Goal: Find specific page/section: Find specific page/section

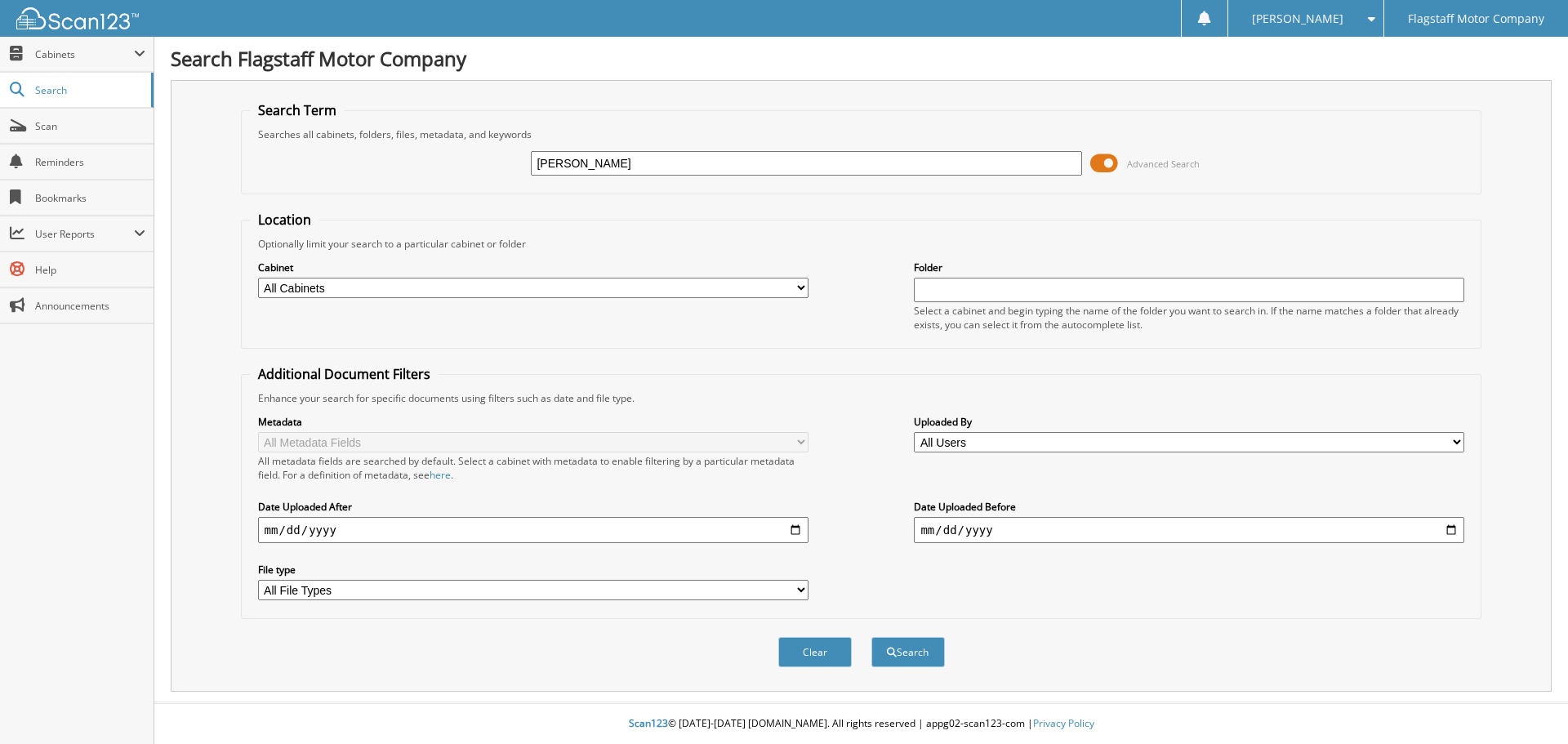
type input "TREVA WALKER"
click at [544, 288] on select "All Cabinets ACCOUNTS PAYABLE ACCOUNTS RECEIVABLE ADVERTISING BRADY MARTZ CAR D…" at bounding box center [533, 288] width 551 height 21
select select "16195"
click at [258, 278] on select "All Cabinets ACCOUNTS PAYABLE ACCOUNTS RECEIVABLE ADVERTISING BRADY MARTZ CAR D…" at bounding box center [533, 288] width 551 height 21
click at [934, 659] on button "Search" at bounding box center [908, 652] width 73 height 30
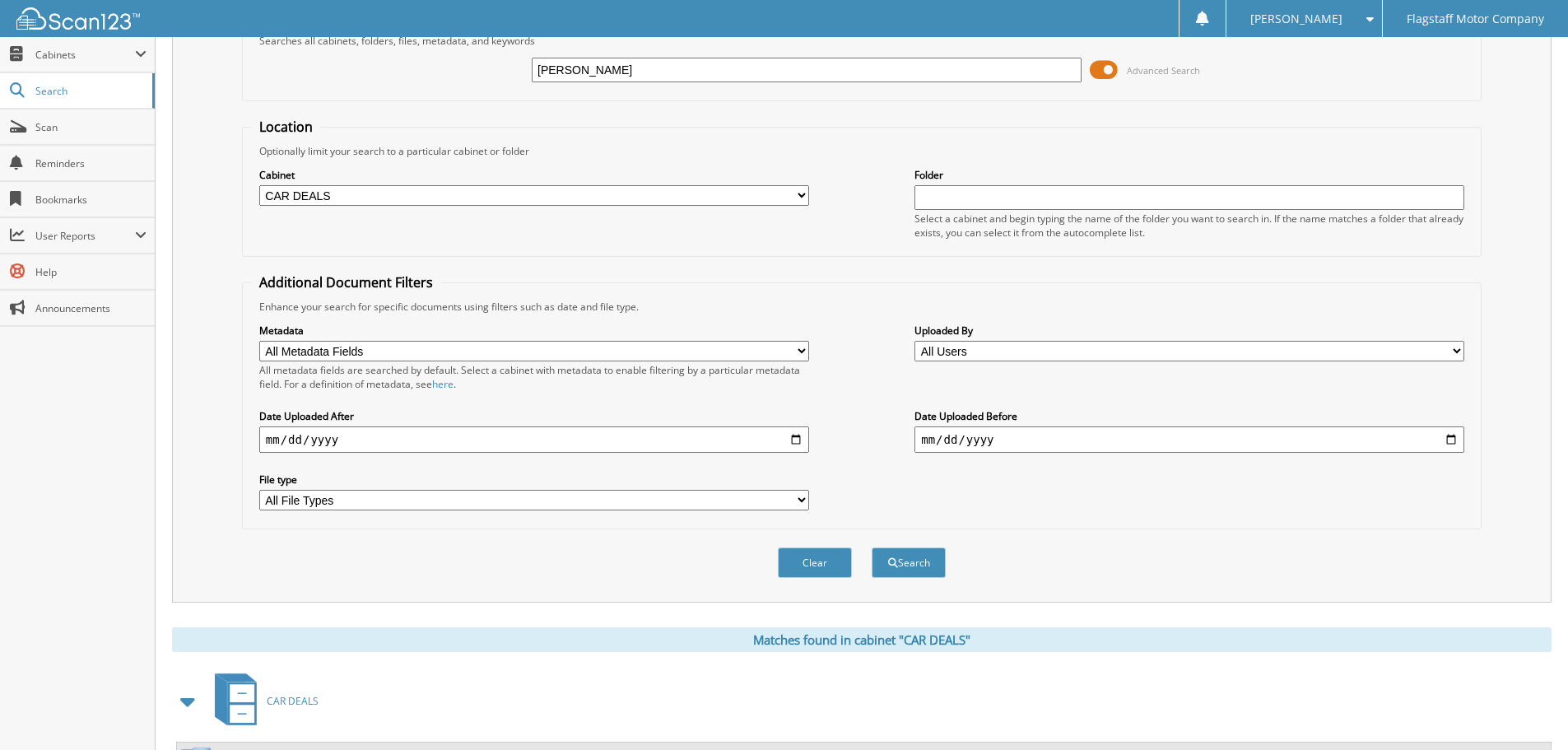
scroll to position [493, 0]
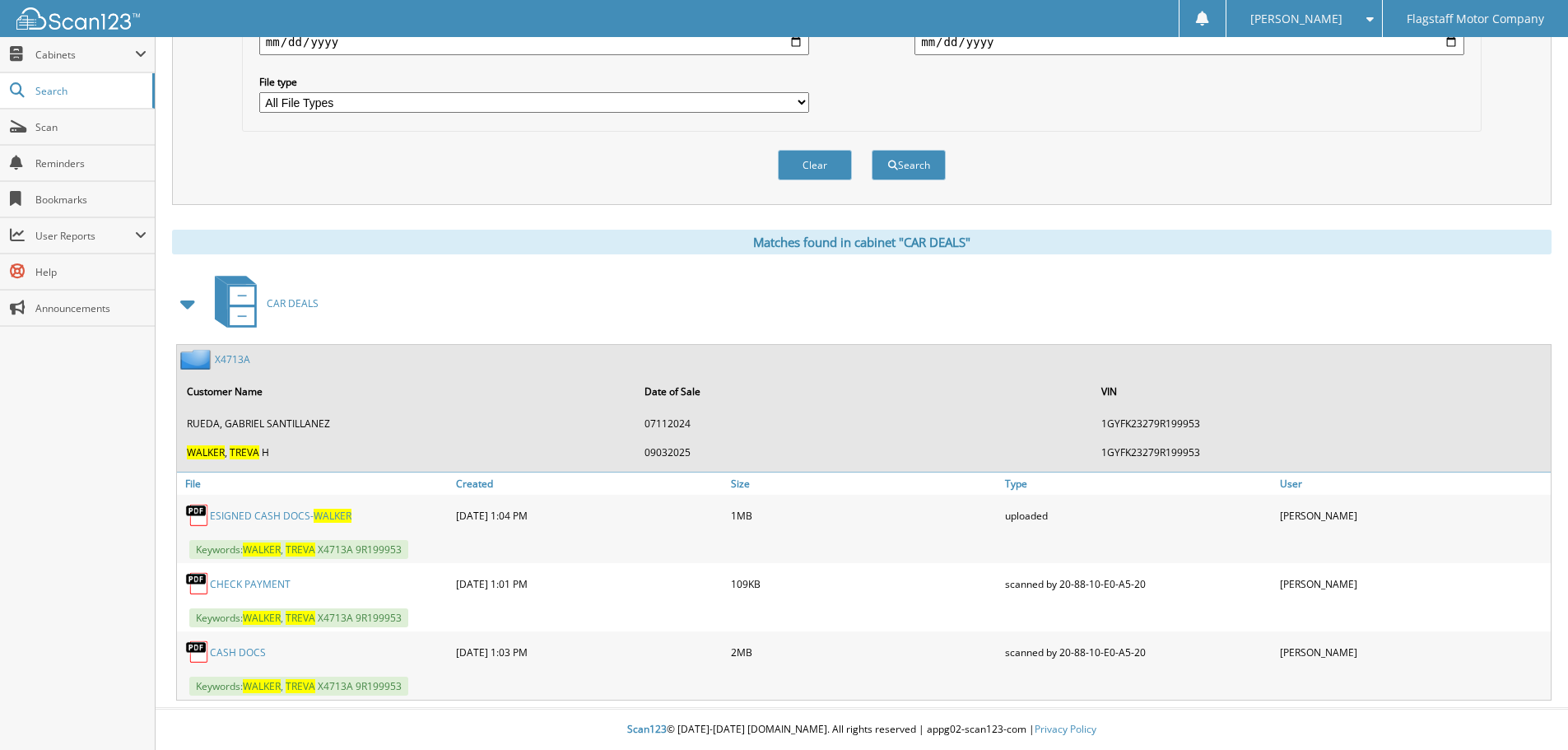
click at [289, 299] on span "C A R D E A L S" at bounding box center [292, 303] width 52 height 14
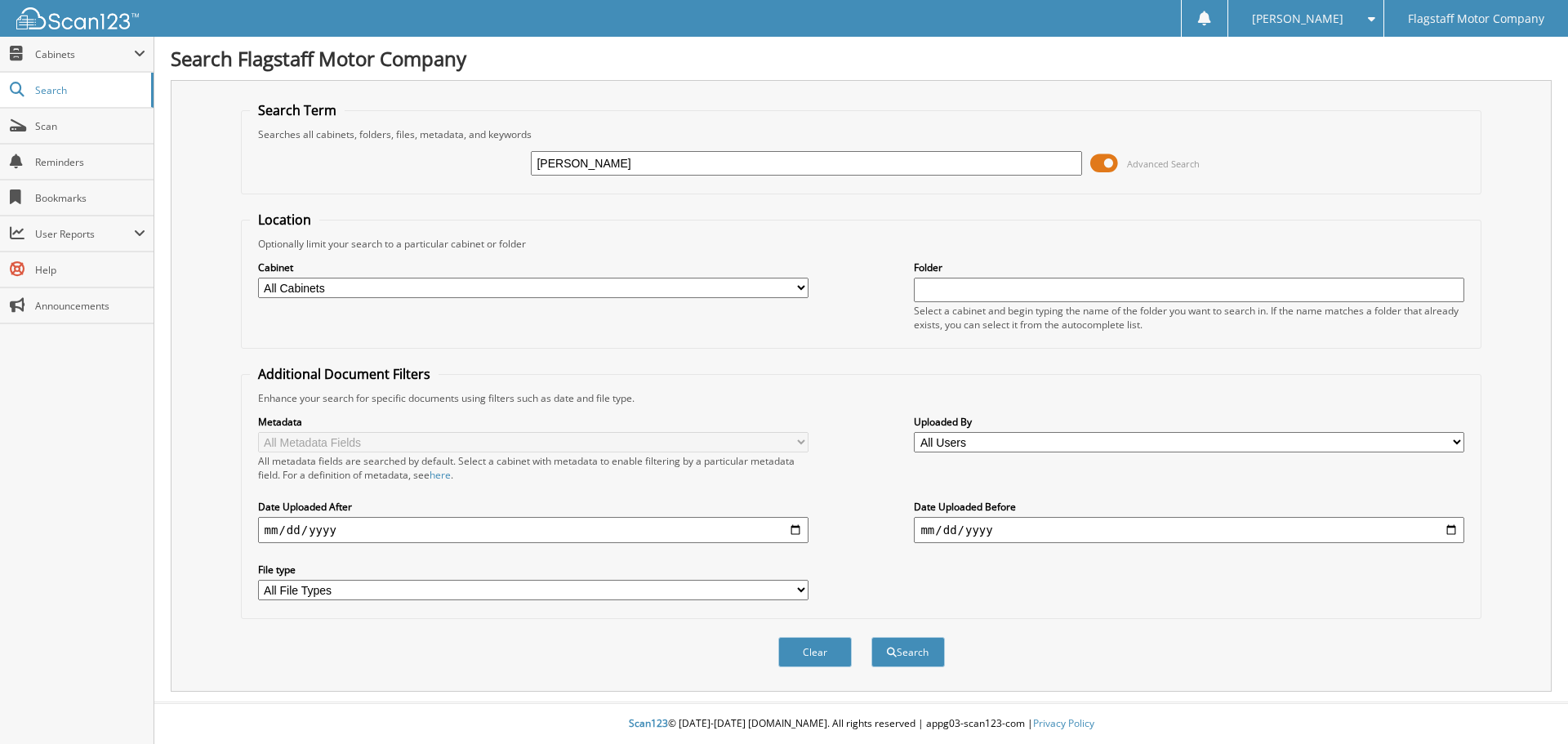
type input "[PERSON_NAME]"
click at [710, 283] on select "All Cabinets ACCOUNTS PAYABLE ACCOUNTS RECEIVABLE ADVERTISING BRADY MARTZ CAR D…" at bounding box center [533, 288] width 551 height 21
select select "16195"
click at [258, 278] on select "All Cabinets ACCOUNTS PAYABLE ACCOUNTS RECEIVABLE ADVERTISING BRADY MARTZ CAR D…" at bounding box center [533, 288] width 551 height 21
click at [916, 647] on button "Search" at bounding box center [908, 652] width 73 height 30
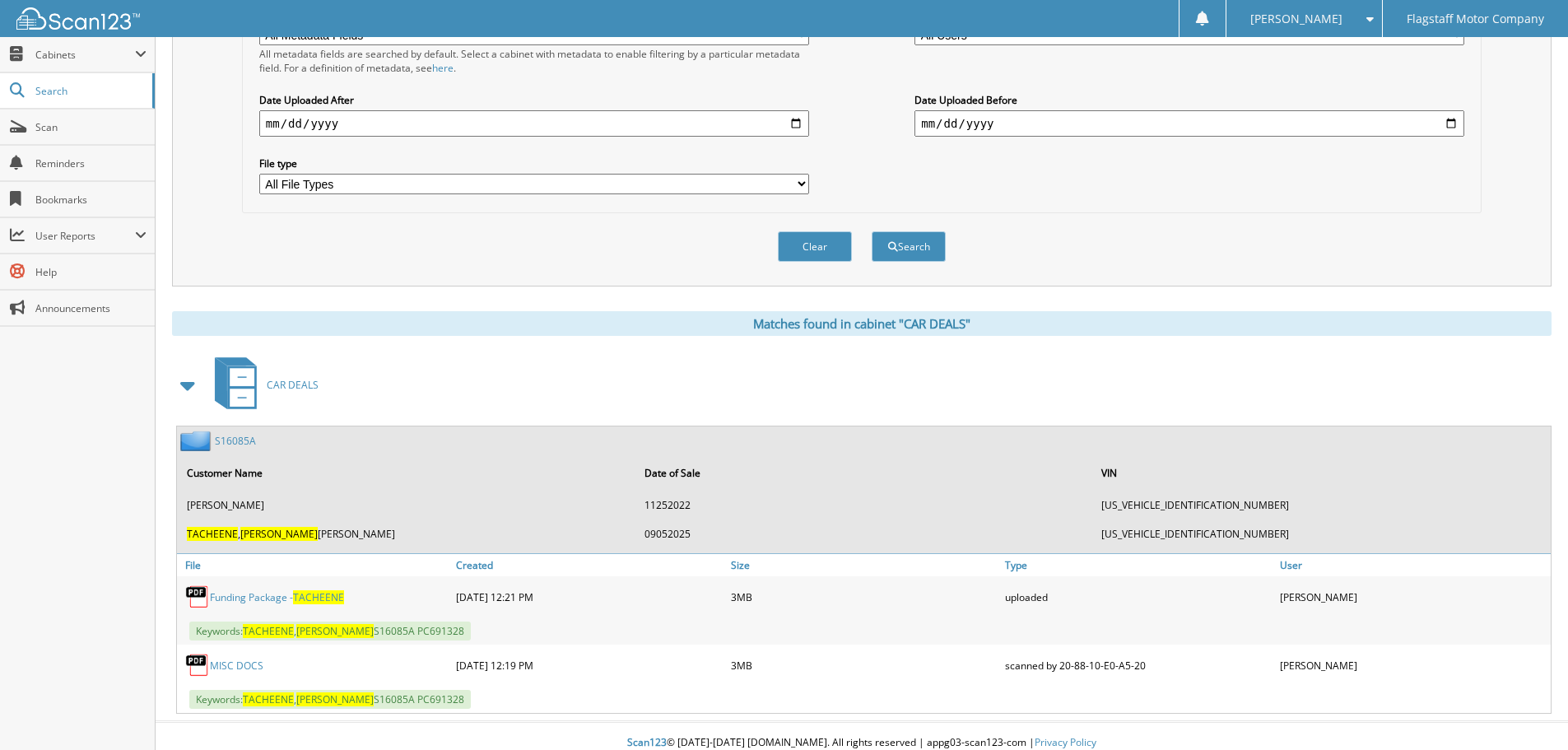
scroll to position [425, 0]
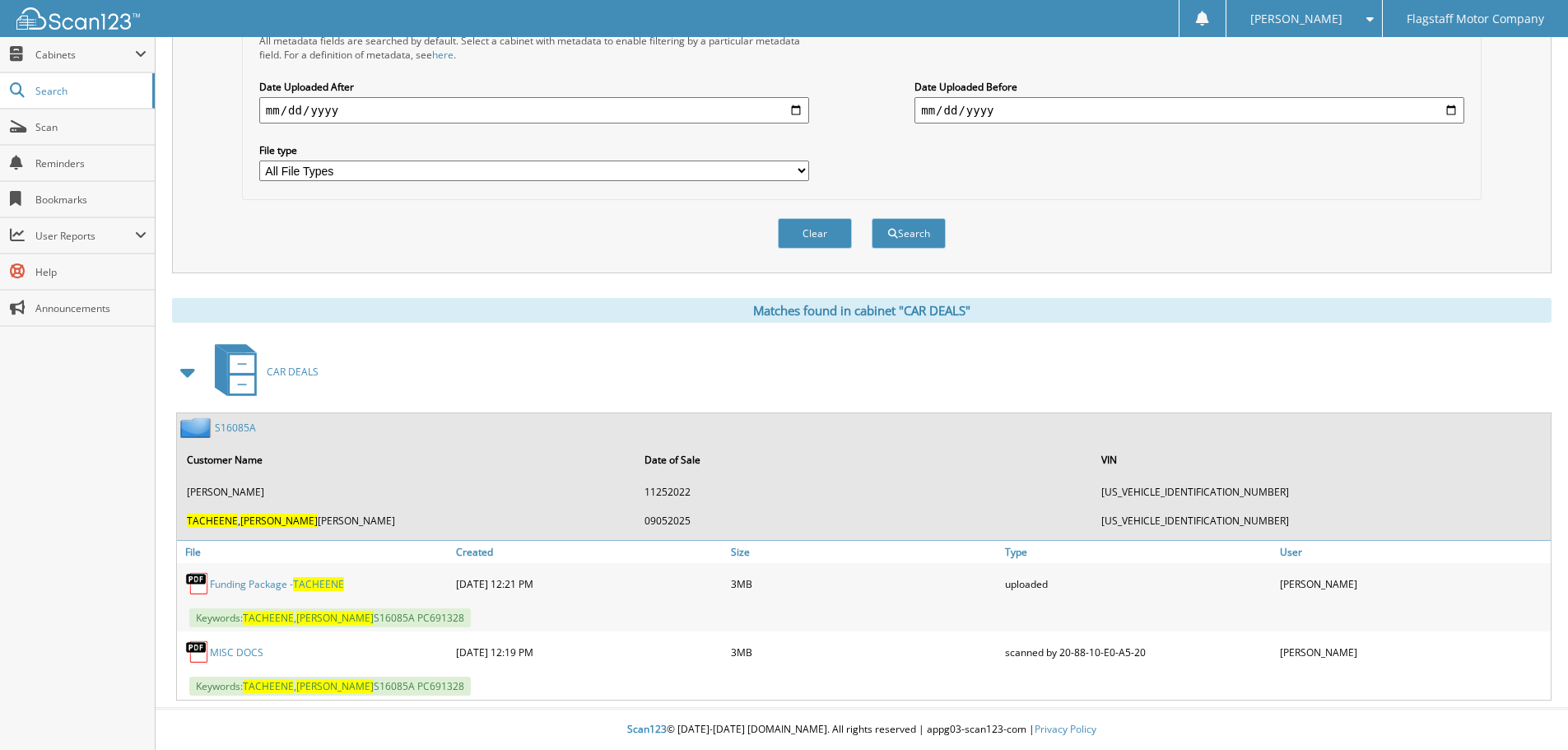
click at [305, 362] on link "CAR DEALS" at bounding box center [261, 371] width 113 height 65
